Goal: Find specific page/section: Find specific page/section

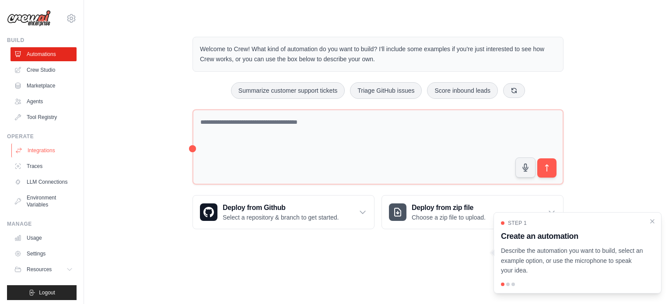
click at [56, 148] on link "Integrations" at bounding box center [44, 151] width 66 height 14
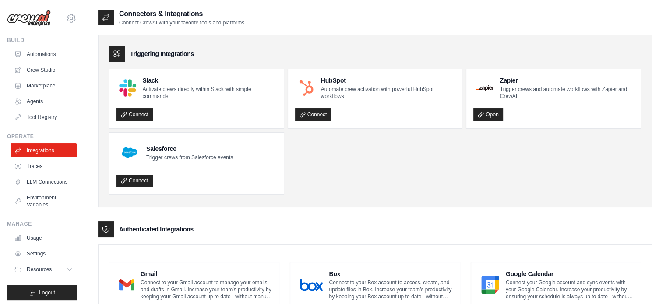
click at [32, 15] on img at bounding box center [29, 18] width 44 height 17
click at [40, 74] on link "Crew Studio" at bounding box center [44, 70] width 66 height 14
